Goal: Task Accomplishment & Management: Complete application form

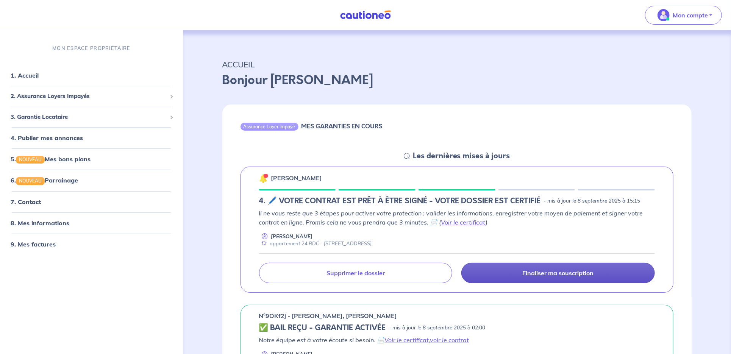
click at [578, 273] on p "Finaliser ma souscription" at bounding box center [558, 273] width 71 height 8
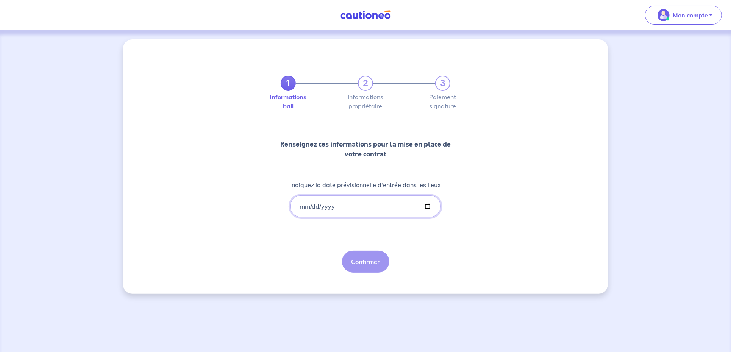
click at [302, 207] on input "Indiquez la date prévisionnelle d'entrée dans les lieux" at bounding box center [365, 206] width 151 height 22
type input "[DATE]"
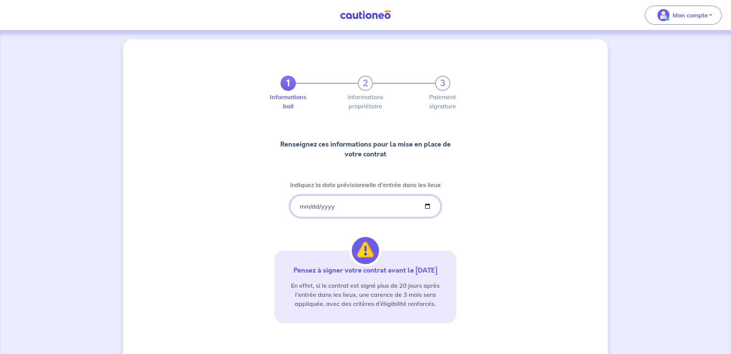
scroll to position [61, 0]
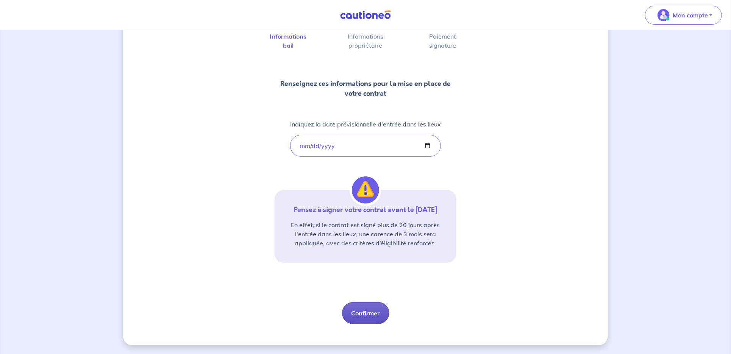
click at [370, 316] on button "Confirmer" at bounding box center [365, 313] width 47 height 22
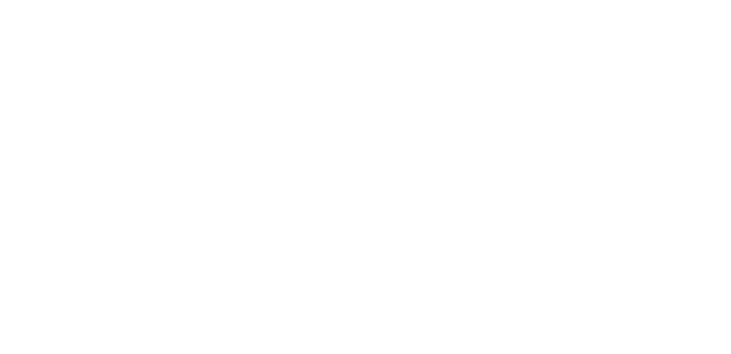
select select "FR"
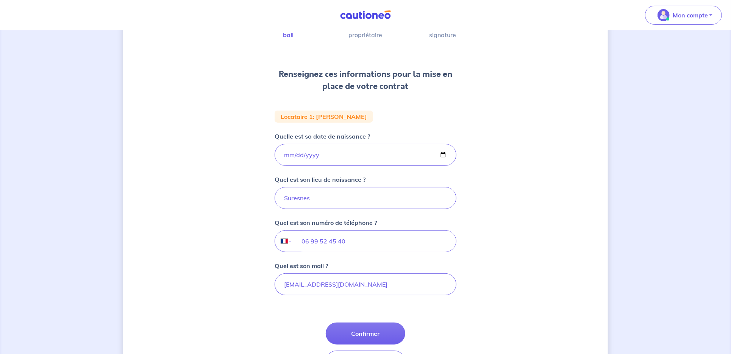
scroll to position [120, 0]
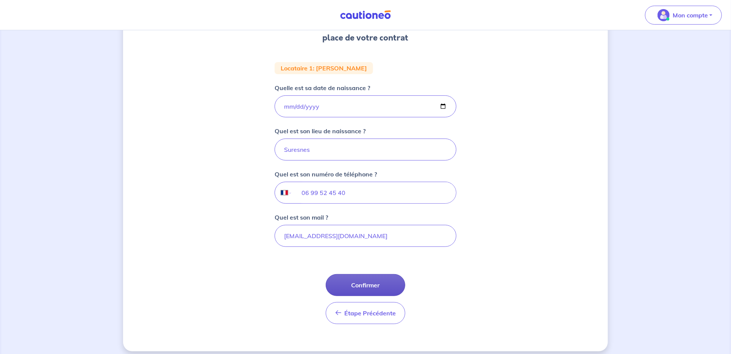
click at [385, 282] on button "Confirmer" at bounding box center [366, 285] width 80 height 22
select select "FR"
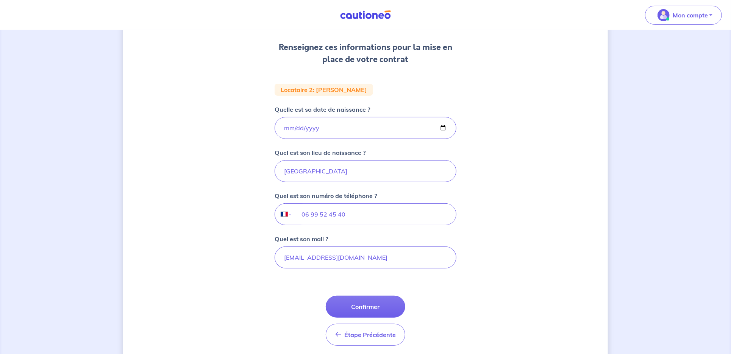
scroll to position [120, 0]
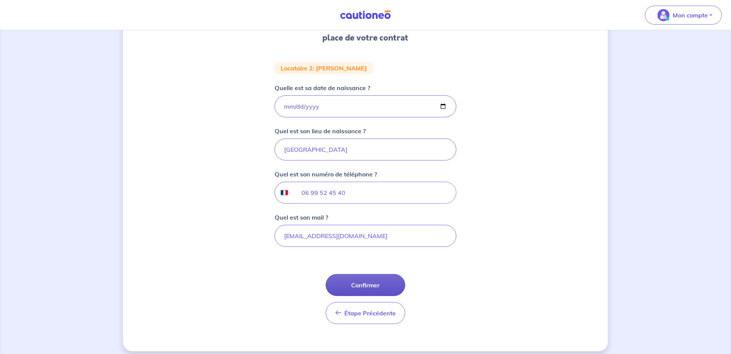
click at [382, 287] on button "Confirmer" at bounding box center [366, 285] width 80 height 22
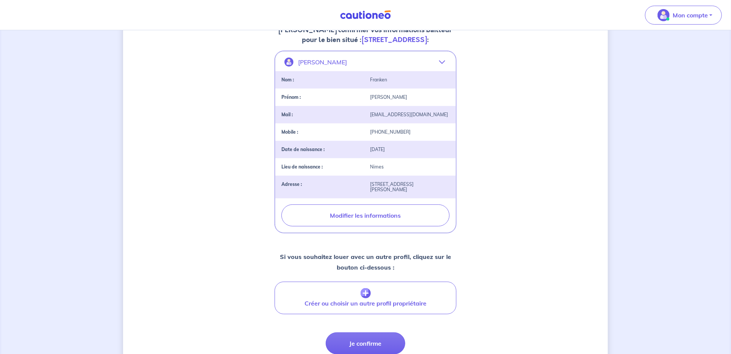
scroll to position [207, 0]
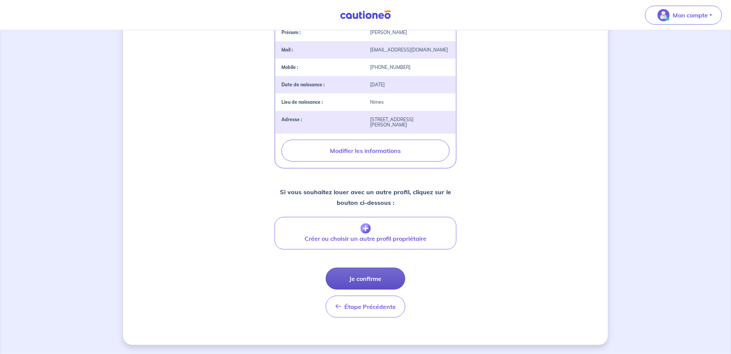
click at [384, 279] on button "Je confirme" at bounding box center [366, 279] width 80 height 22
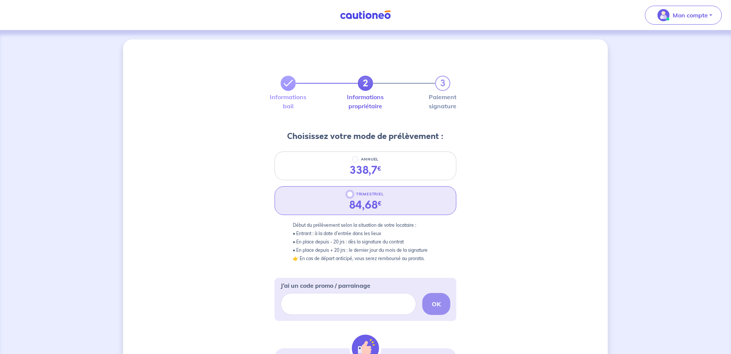
click at [352, 197] on input "TRIMESTRIEL" at bounding box center [350, 194] width 6 height 6
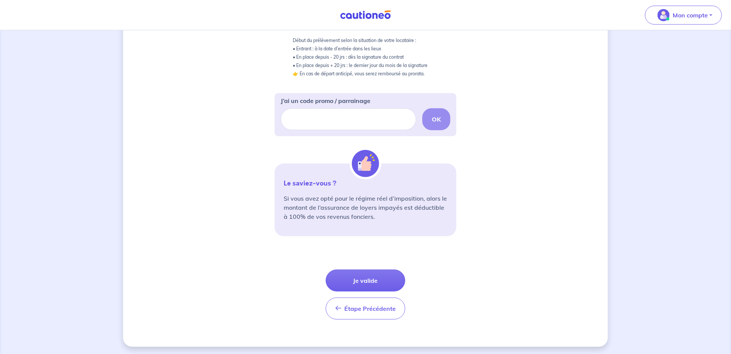
scroll to position [186, 0]
click at [368, 281] on button "Je valide" at bounding box center [366, 279] width 80 height 22
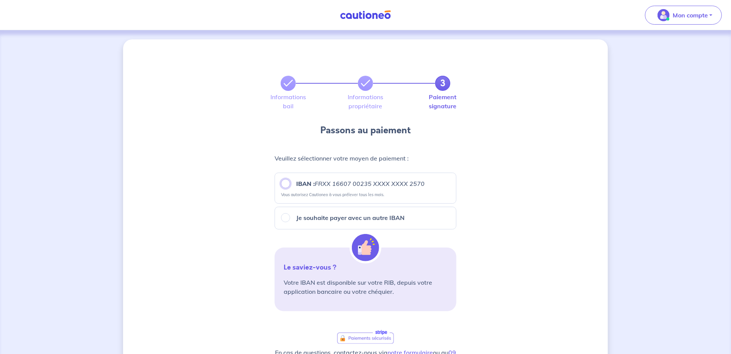
click at [286, 184] on input "IBAN : FRXX [FINANCIAL_ID] XXXX XXXX 2570" at bounding box center [285, 183] width 9 height 9
radio input "true"
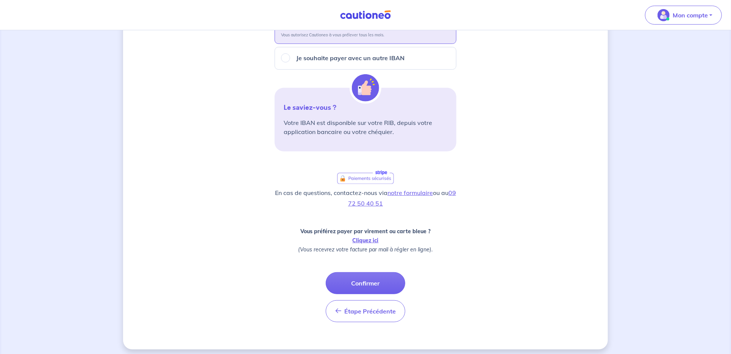
scroll to position [164, 0]
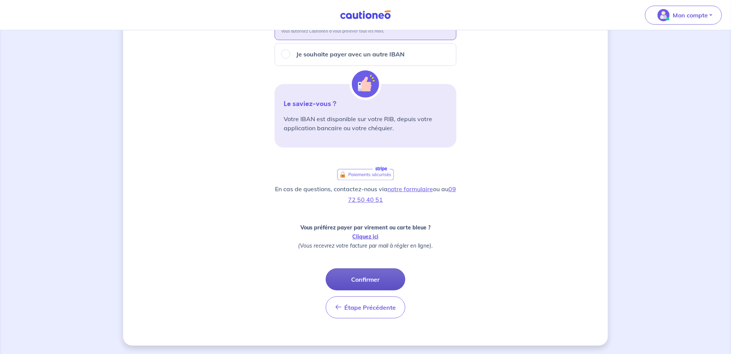
click at [371, 270] on button "Confirmer" at bounding box center [366, 279] width 80 height 22
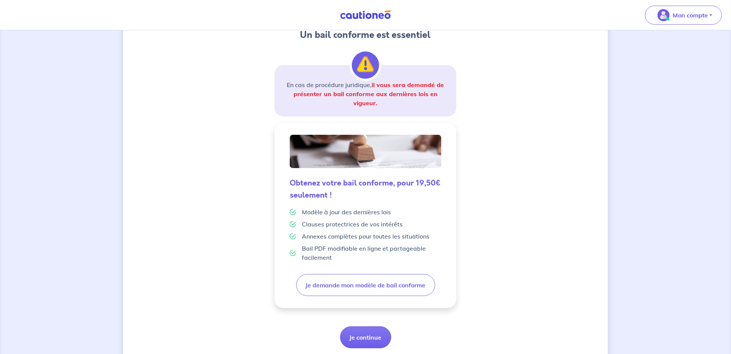
scroll to position [123, 0]
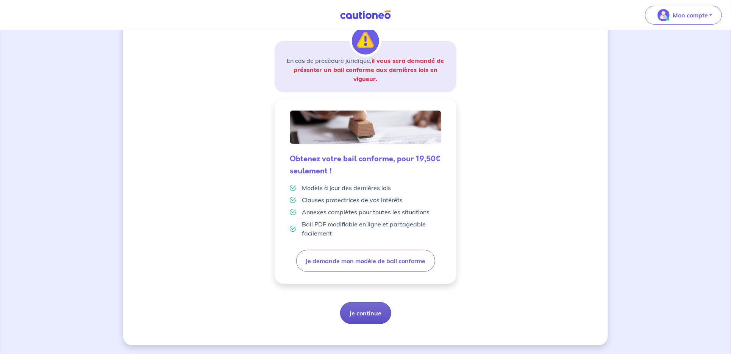
click at [368, 312] on button "Je continue" at bounding box center [365, 313] width 51 height 22
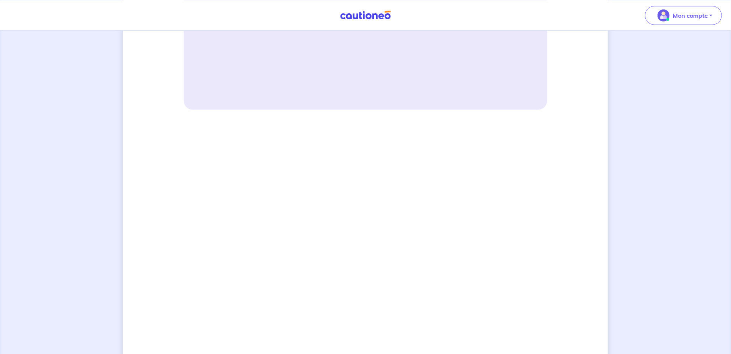
scroll to position [594, 0]
